Goal: Use online tool/utility: Utilize a website feature to perform a specific function

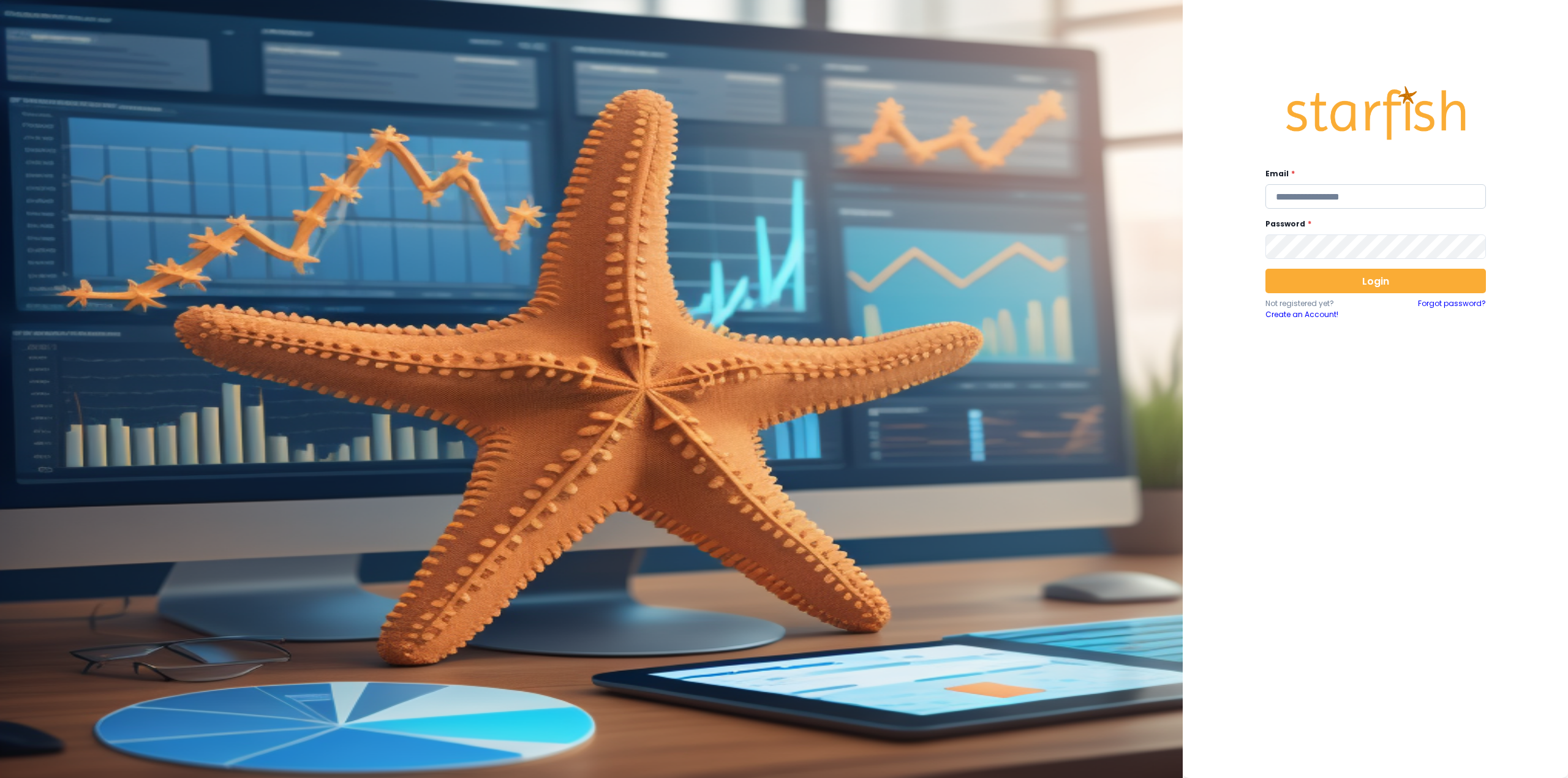
click at [1314, 202] on input "email" at bounding box center [1376, 196] width 220 height 25
type input "**********"
click at [1363, 279] on button "Login" at bounding box center [1376, 281] width 220 height 25
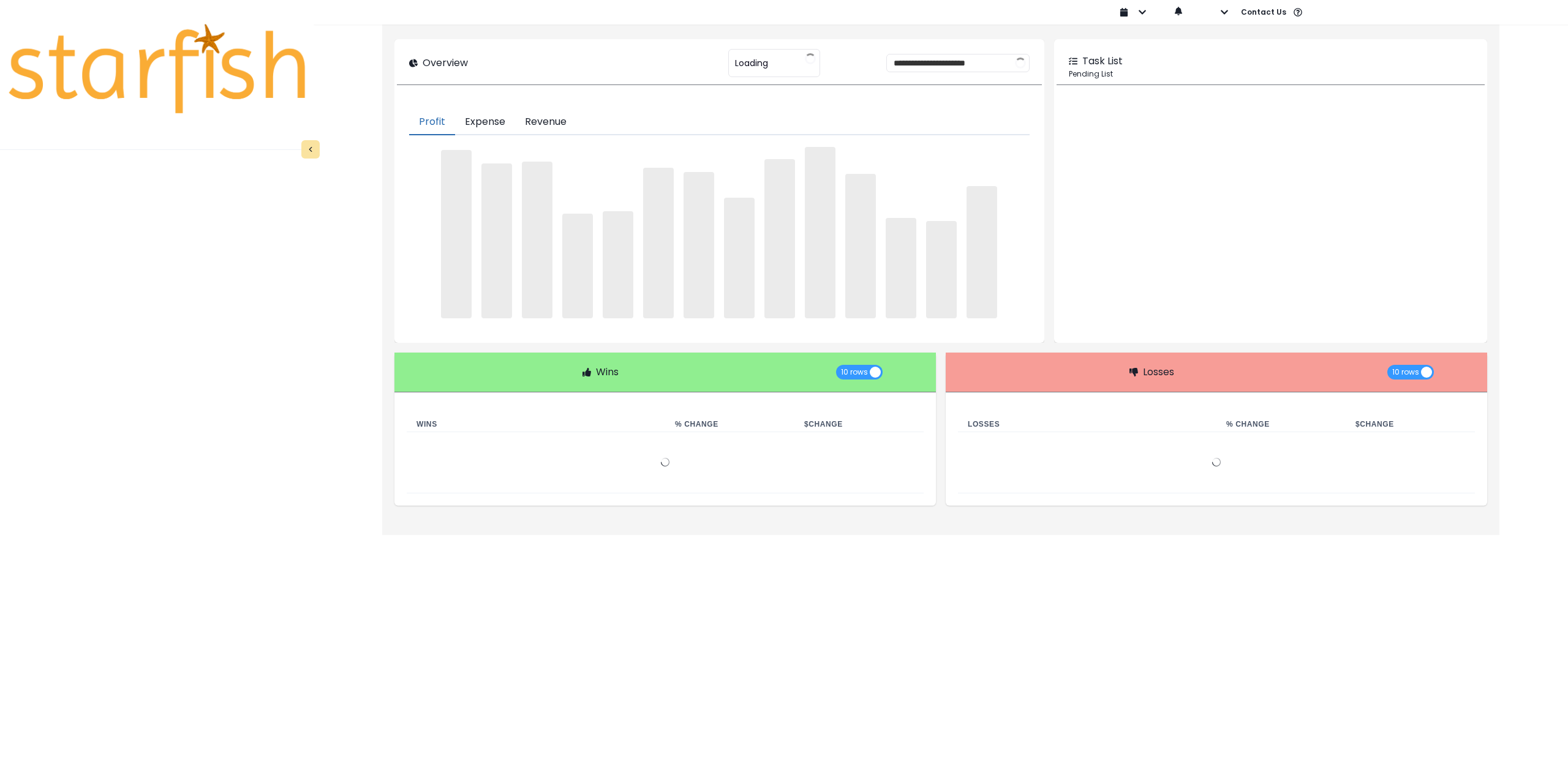
type input "********"
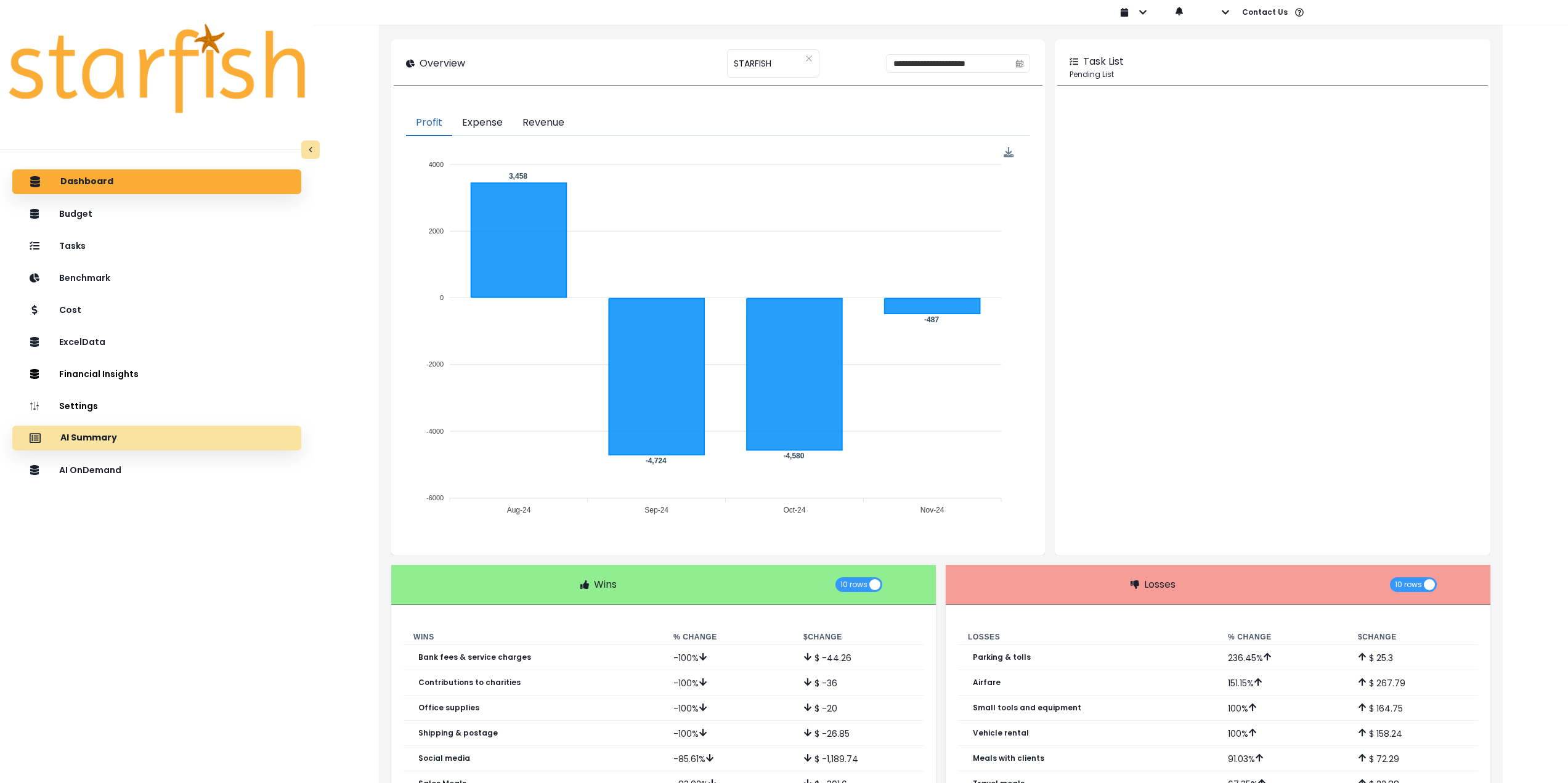
click at [164, 442] on div "AI Summary" at bounding box center [157, 438] width 269 height 26
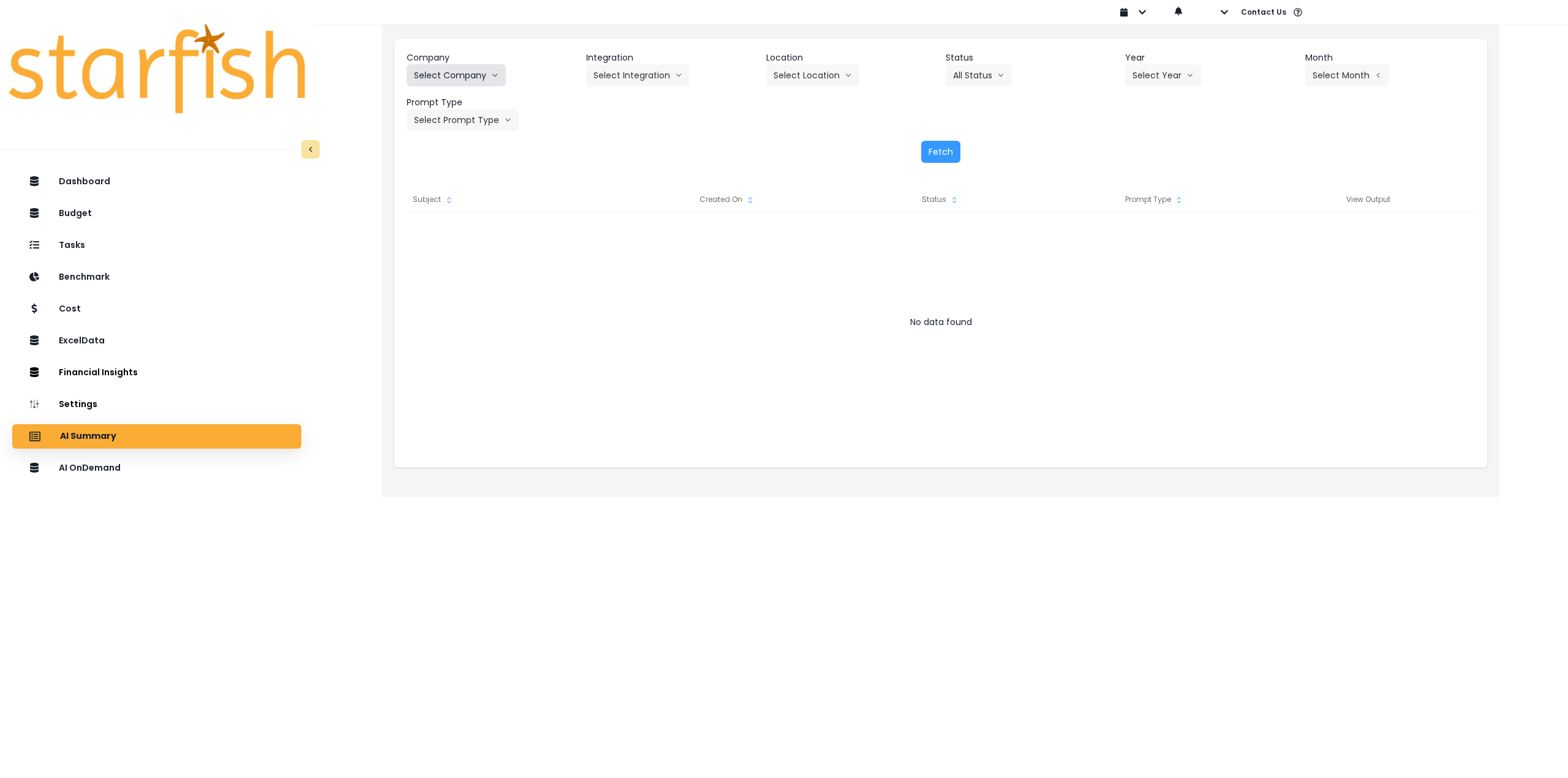
click at [474, 76] on button "Select Company" at bounding box center [456, 76] width 99 height 22
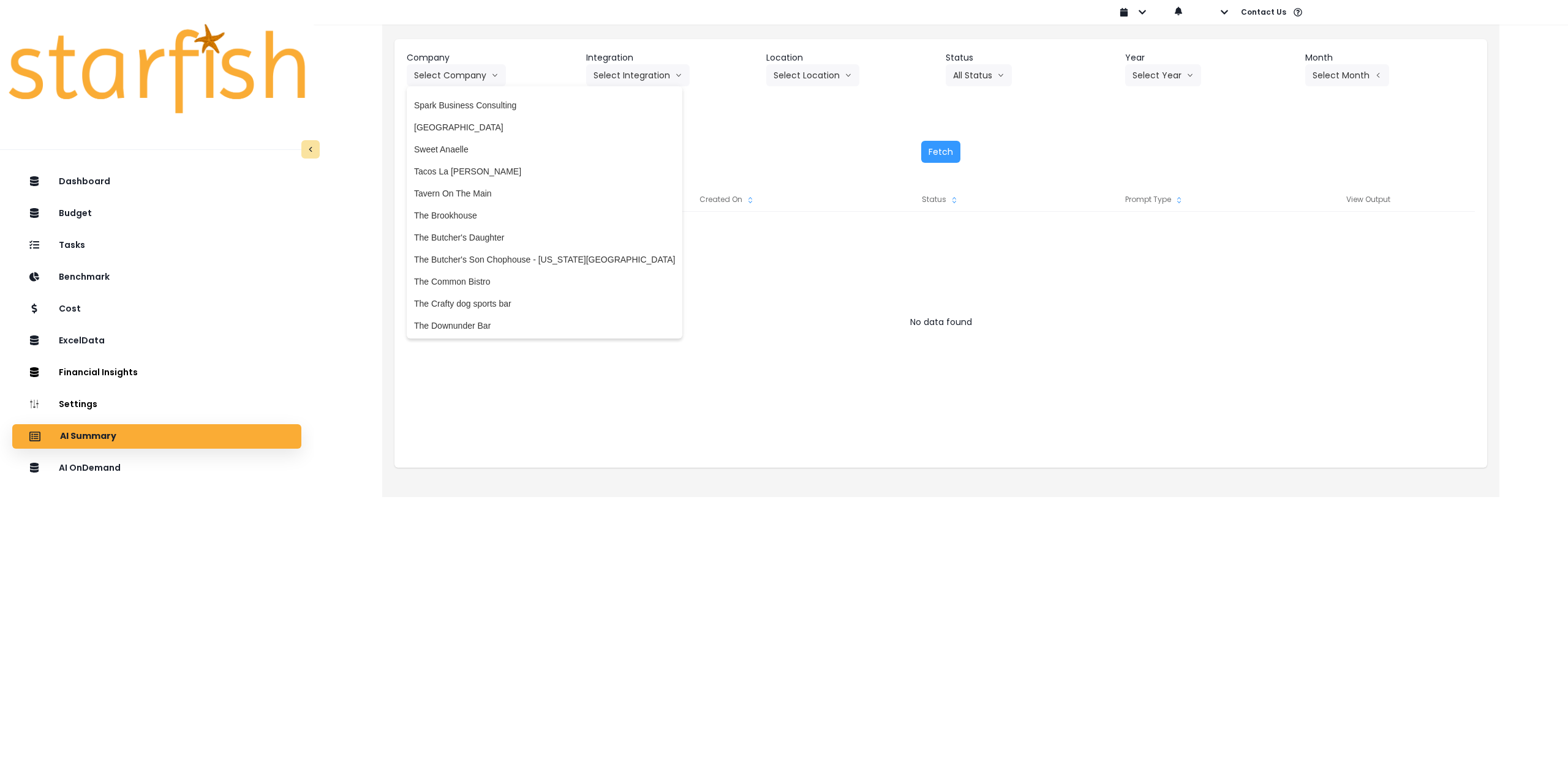
scroll to position [2388, 0]
click at [476, 179] on span "Tacos La [PERSON_NAME]" at bounding box center [544, 181] width 261 height 12
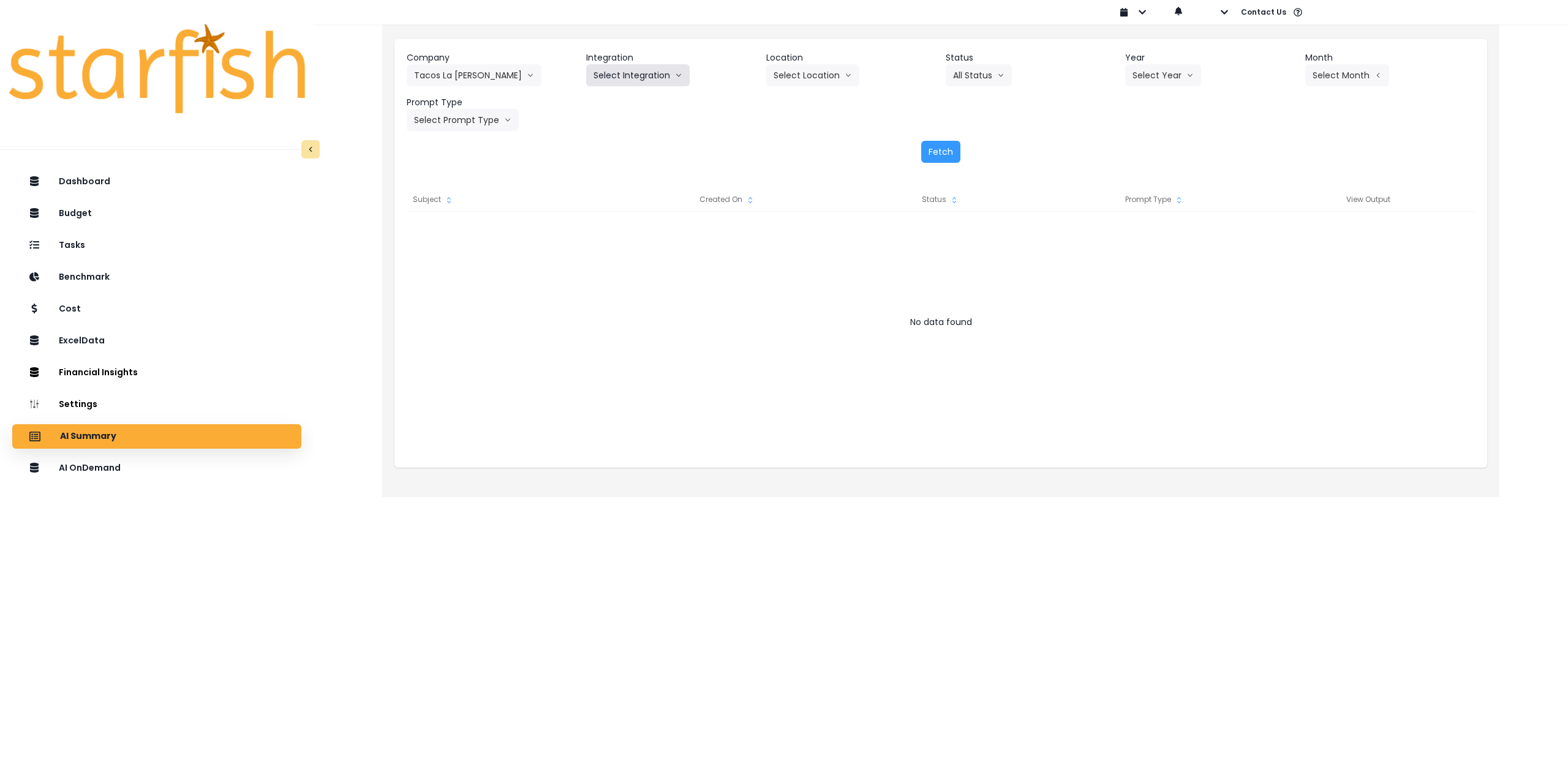
click at [634, 75] on button "Select Integration" at bounding box center [638, 76] width 104 height 22
click at [623, 103] on span "Atope" at bounding box center [628, 100] width 70 height 12
click at [823, 77] on button "Select Location" at bounding box center [813, 76] width 93 height 22
click at [808, 102] on span "All Locations" at bounding box center [797, 100] width 48 height 12
click at [1249, 70] on div "Year Select Year 2023 2024 2025" at bounding box center [1210, 68] width 169 height 35
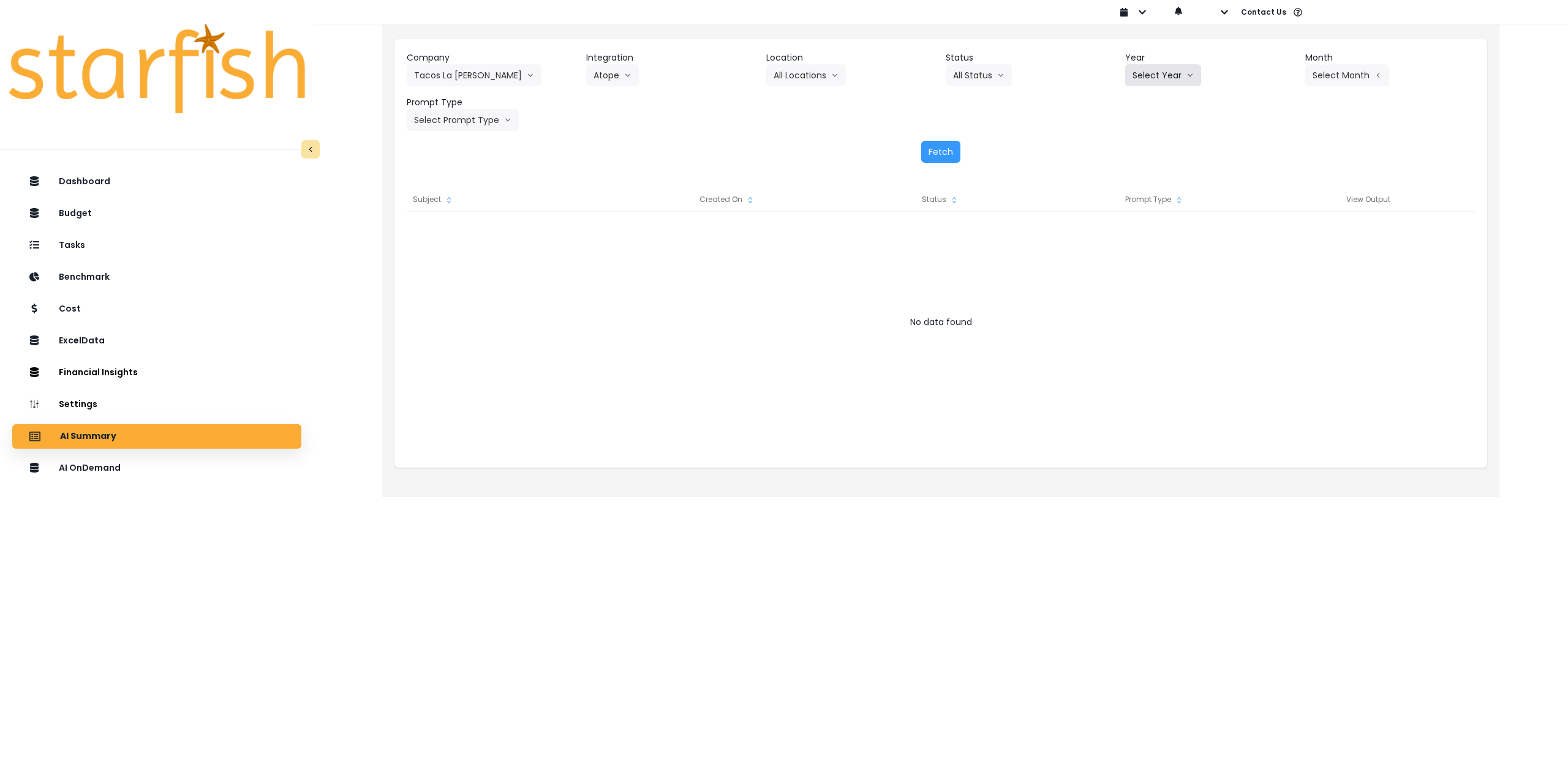
click at [1185, 68] on button "Select Year" at bounding box center [1163, 76] width 76 height 22
click at [1146, 146] on span "2025" at bounding box center [1142, 145] width 19 height 12
click at [1346, 74] on button "Select Month" at bounding box center [1347, 76] width 84 height 22
click at [1285, 216] on span "July" at bounding box center [1286, 210] width 24 height 12
click at [456, 109] on button "Select Prompt Type" at bounding box center [462, 120] width 112 height 22
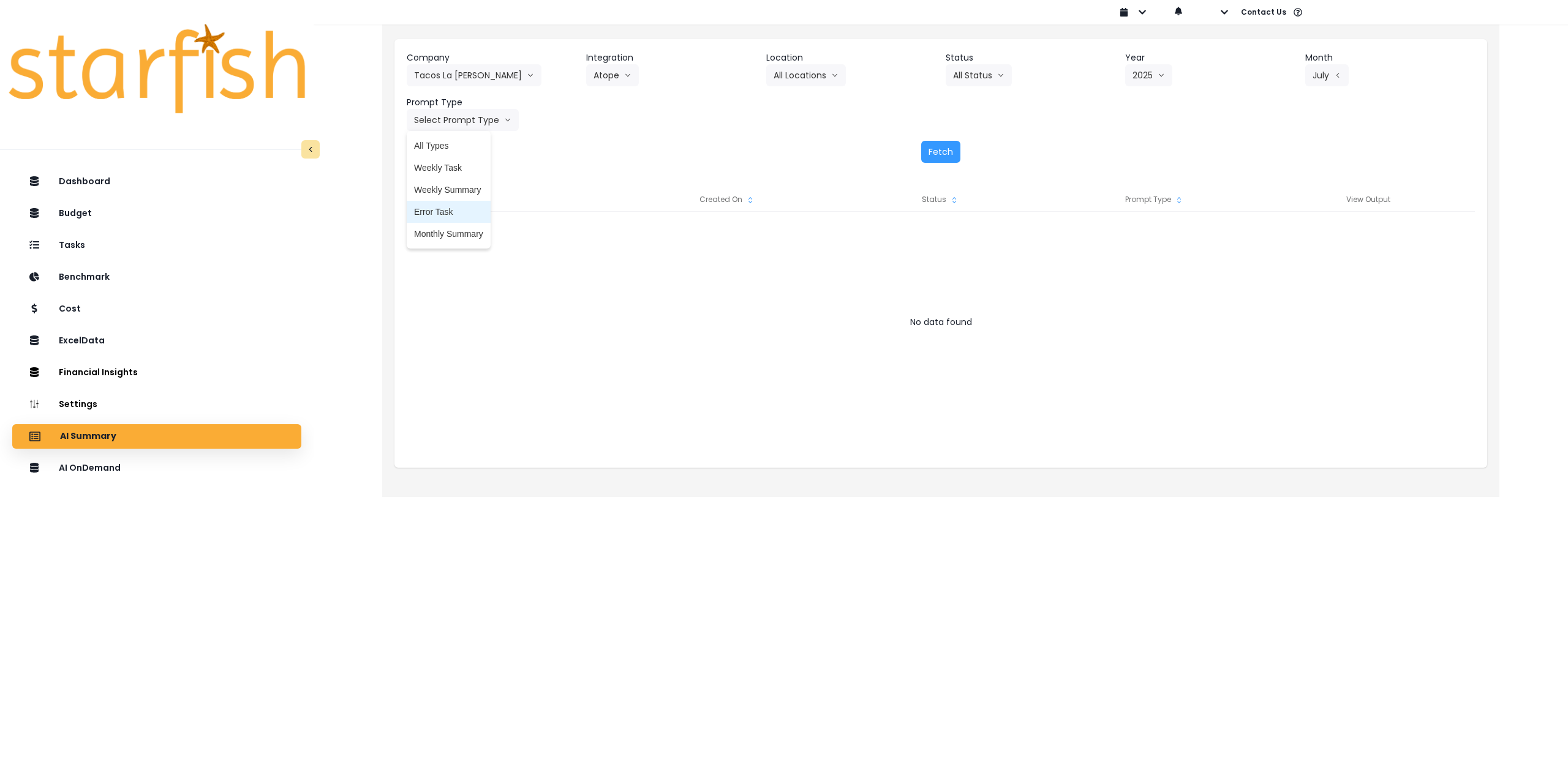
click at [441, 235] on span "Monthly Summary" at bounding box center [448, 233] width 69 height 12
click at [921, 161] on div "Fetch" at bounding box center [940, 152] width 1068 height 22
click at [937, 148] on button "Fetch" at bounding box center [940, 152] width 39 height 22
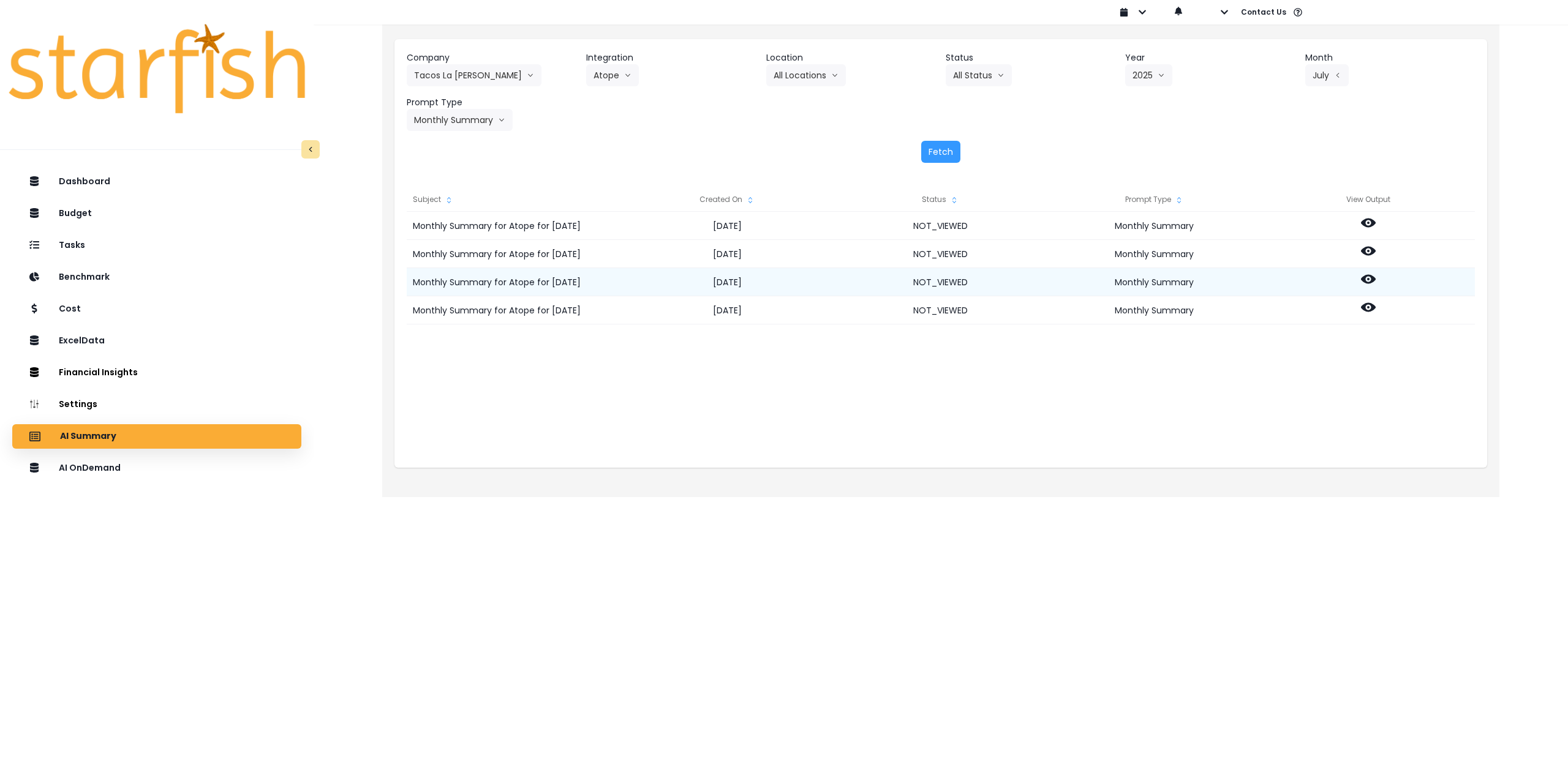
click at [1368, 279] on circle at bounding box center [1368, 279] width 3 height 3
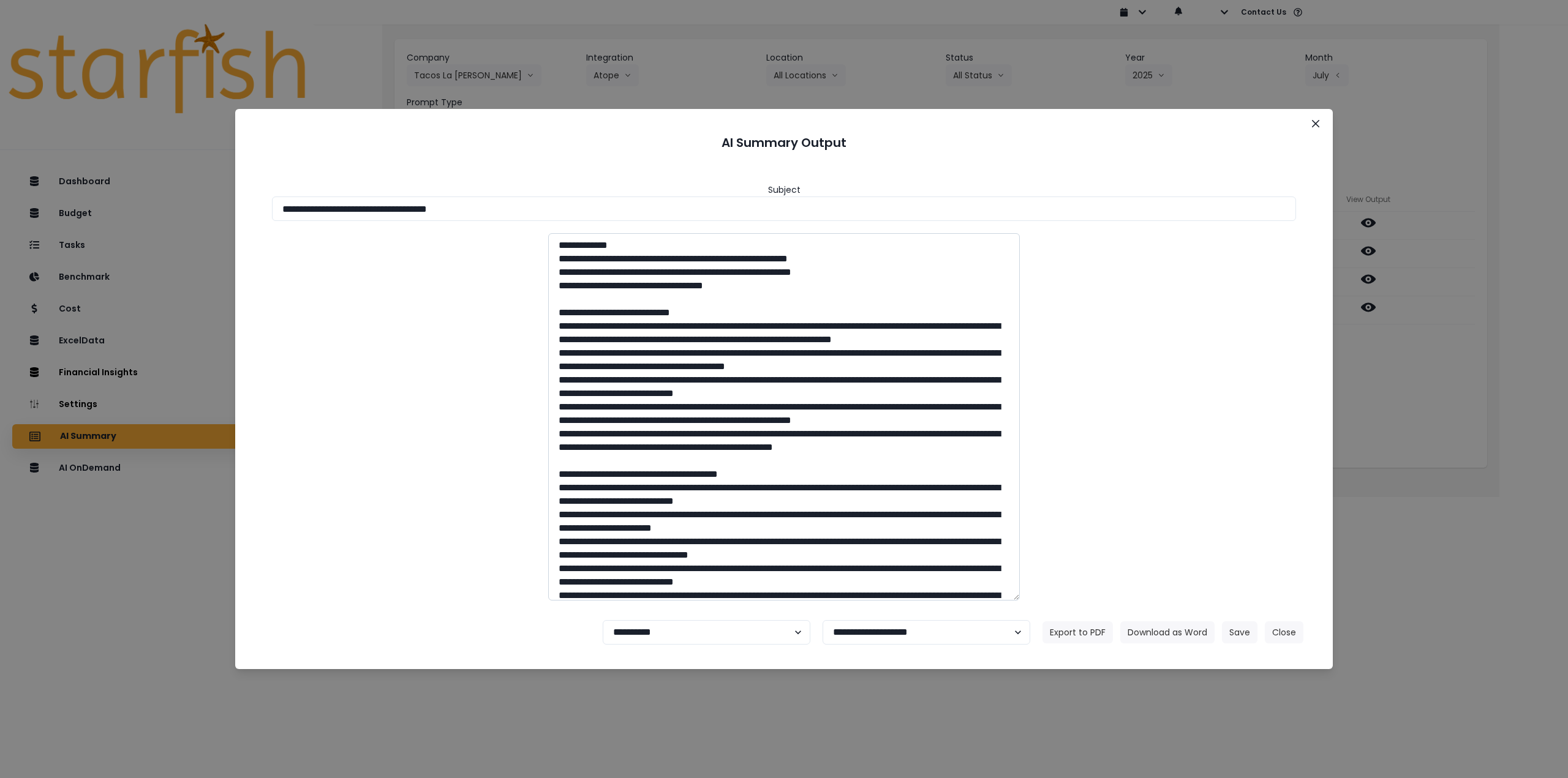
drag, startPoint x: 390, startPoint y: 208, endPoint x: 762, endPoint y: 271, distance: 377.3
click at [630, 218] on input "**********" at bounding box center [784, 209] width 1024 height 25
click at [1190, 627] on button "Download as Word" at bounding box center [1167, 632] width 95 height 22
click at [1430, 347] on div "**********" at bounding box center [784, 389] width 1568 height 778
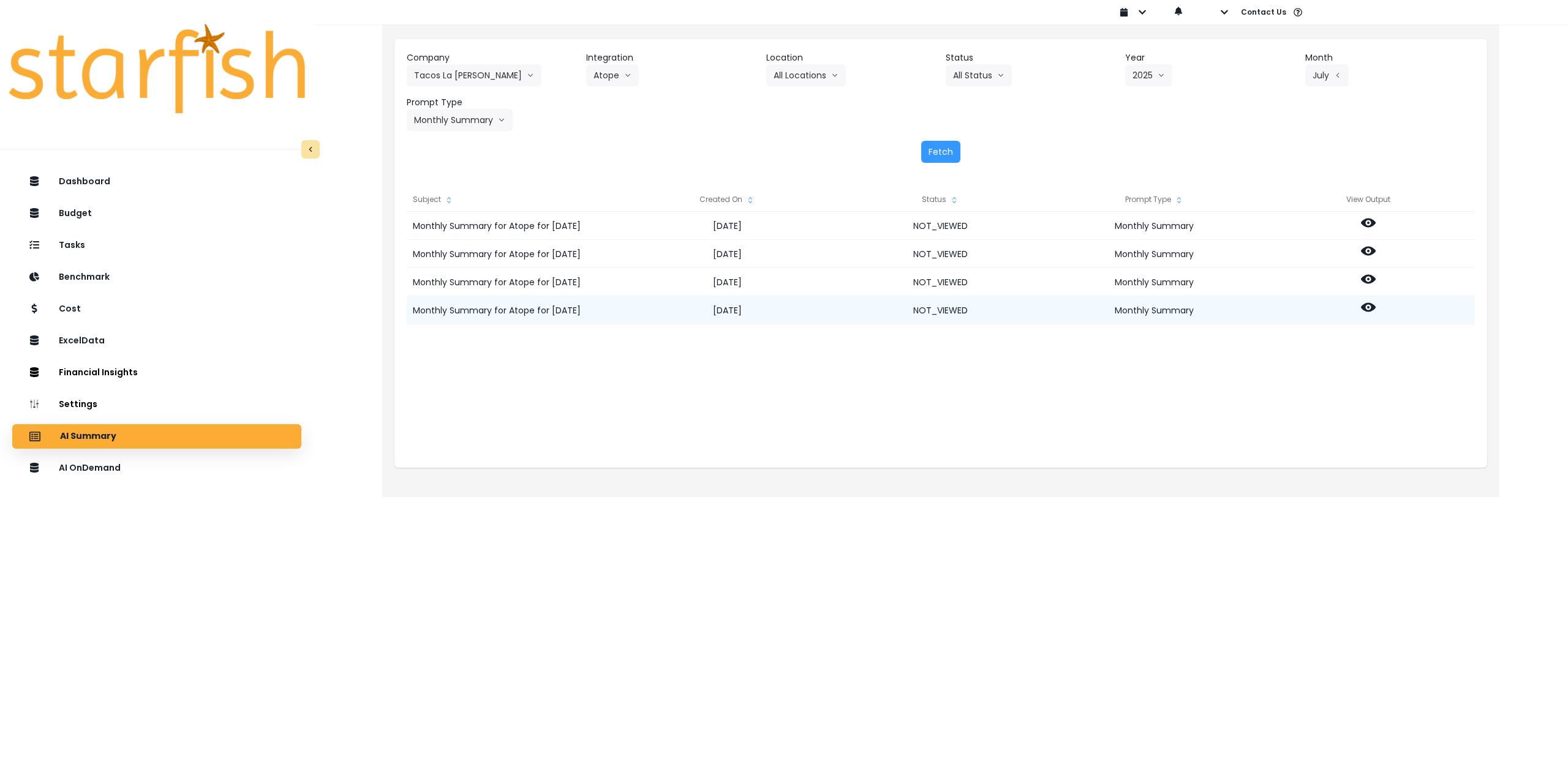
click at [1363, 305] on icon at bounding box center [1368, 308] width 15 height 9
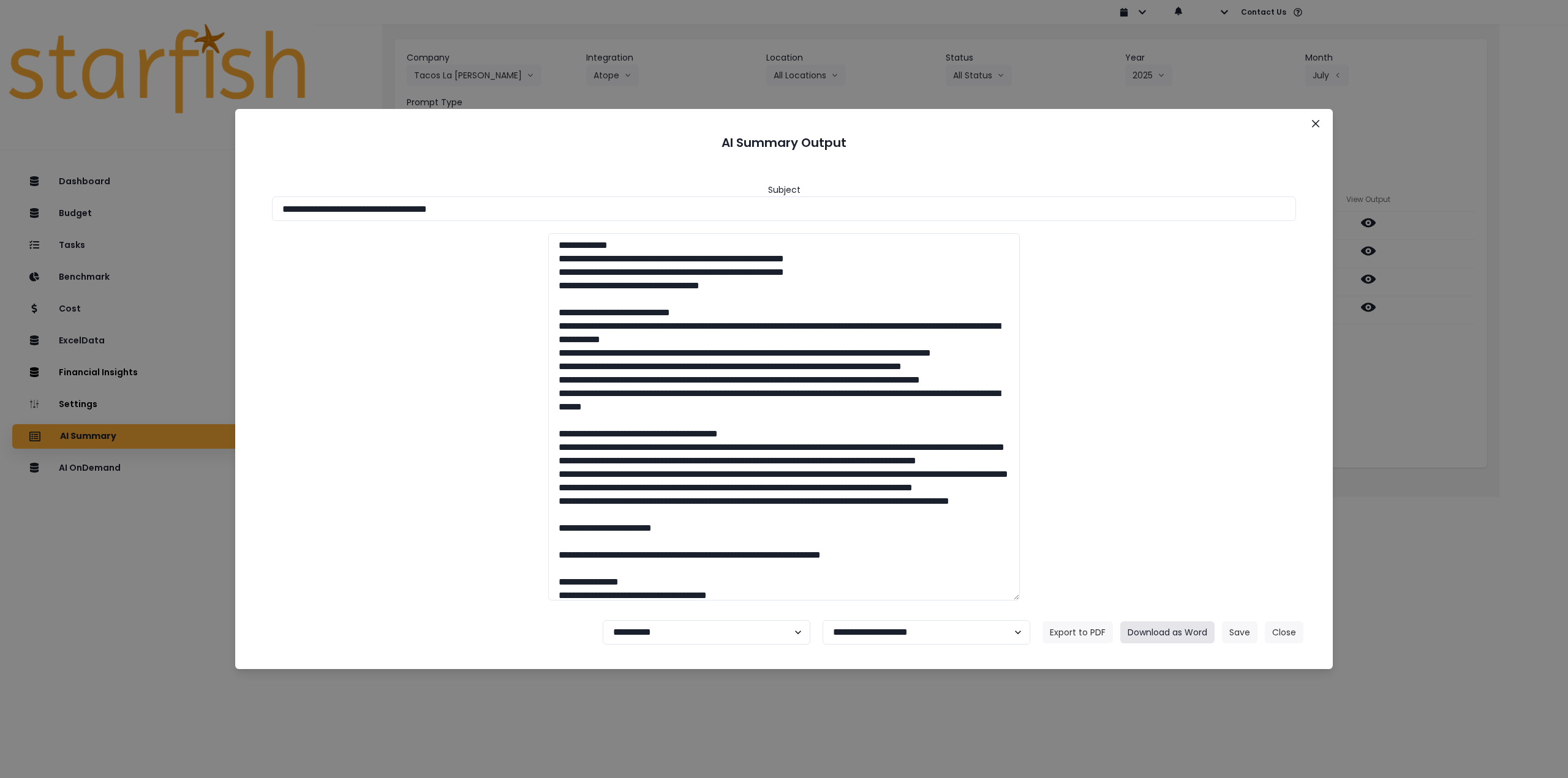
click at [1180, 638] on button "Download as Word" at bounding box center [1167, 632] width 95 height 22
